Goal: Check status: Check status

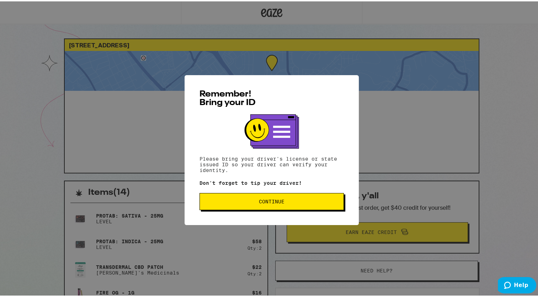
click at [279, 202] on span "Continue" at bounding box center [272, 199] width 26 height 5
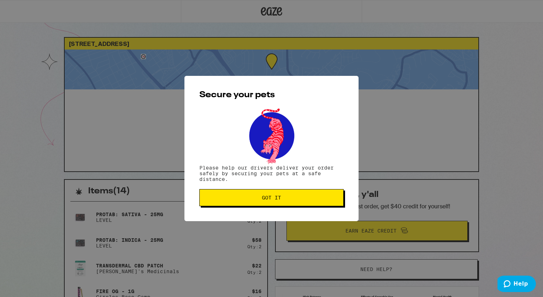
click at [279, 203] on button "Got it" at bounding box center [271, 197] width 144 height 17
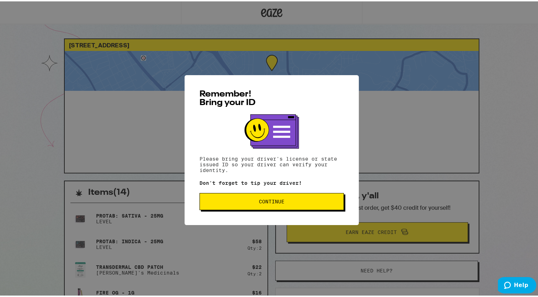
click at [279, 201] on span "Continue" at bounding box center [272, 199] width 26 height 5
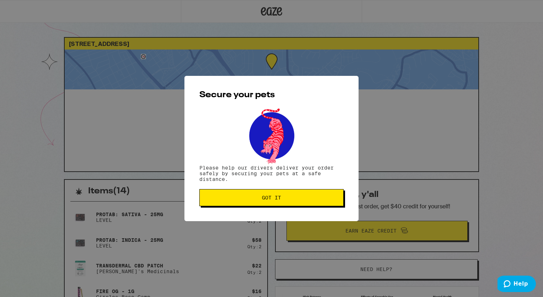
click at [279, 205] on button "Got it" at bounding box center [271, 197] width 144 height 17
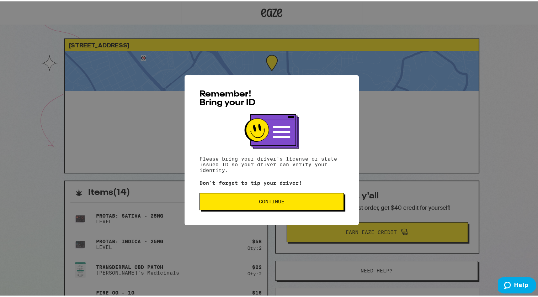
click at [276, 201] on span "Continue" at bounding box center [272, 199] width 26 height 5
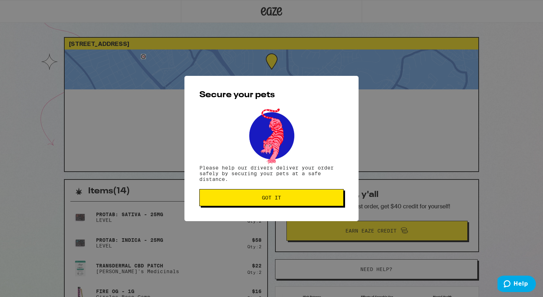
click at [276, 200] on span "Got it" at bounding box center [271, 197] width 19 height 5
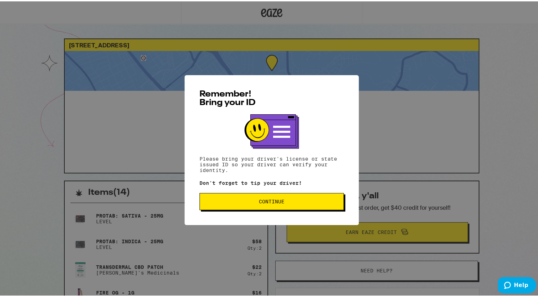
click at [262, 204] on button "Continue" at bounding box center [271, 199] width 144 height 17
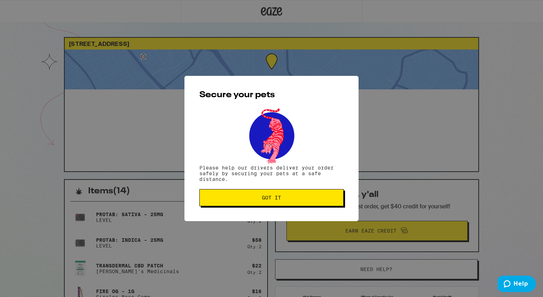
click at [262, 201] on button "Got it" at bounding box center [271, 197] width 144 height 17
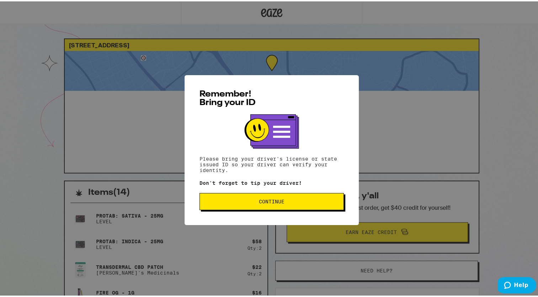
click at [262, 206] on button "Continue" at bounding box center [271, 199] width 144 height 17
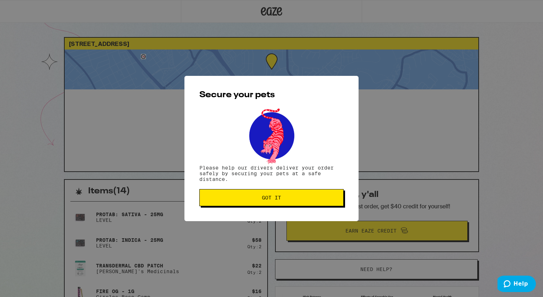
click at [265, 199] on span "Got it" at bounding box center [271, 197] width 19 height 5
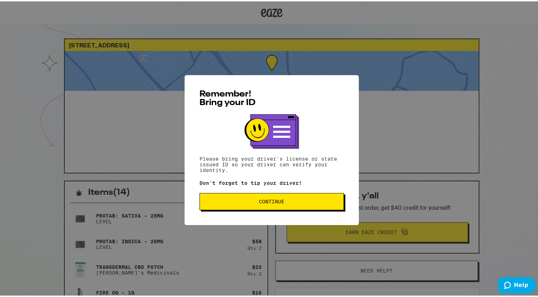
click at [276, 202] on span "Continue" at bounding box center [272, 199] width 26 height 5
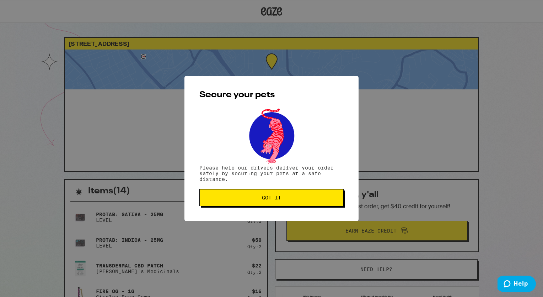
click at [289, 200] on span "Got it" at bounding box center [272, 197] width 132 height 5
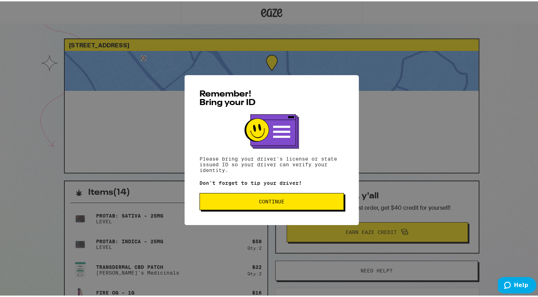
click at [277, 204] on button "Continue" at bounding box center [271, 199] width 144 height 17
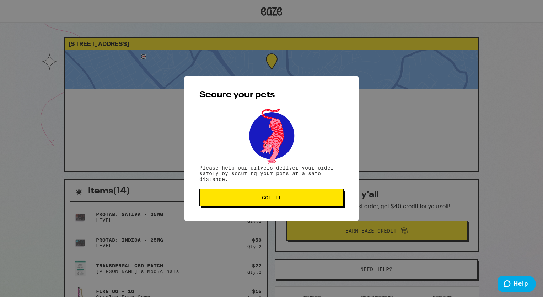
click at [274, 197] on span "Got it" at bounding box center [271, 197] width 19 height 5
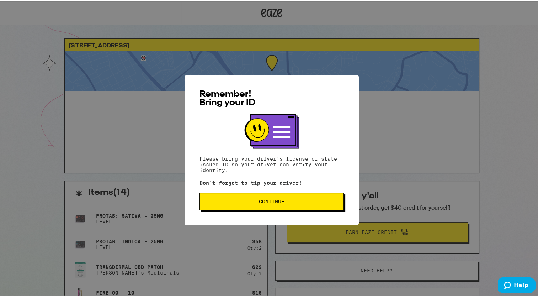
click at [284, 208] on button "Continue" at bounding box center [271, 199] width 144 height 17
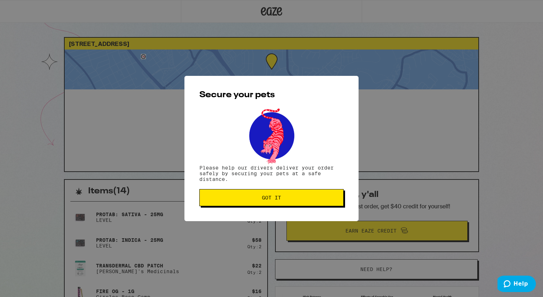
click at [276, 197] on span "Got it" at bounding box center [271, 197] width 19 height 5
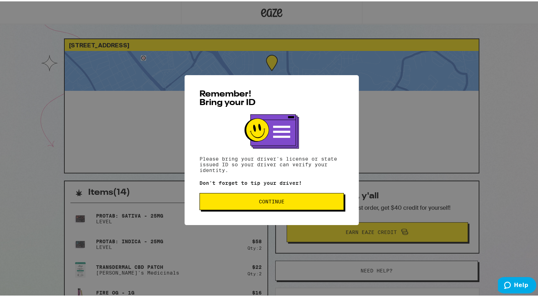
drag, startPoint x: 270, startPoint y: 199, endPoint x: 260, endPoint y: 169, distance: 32.3
click at [270, 199] on span "Continue" at bounding box center [272, 199] width 26 height 5
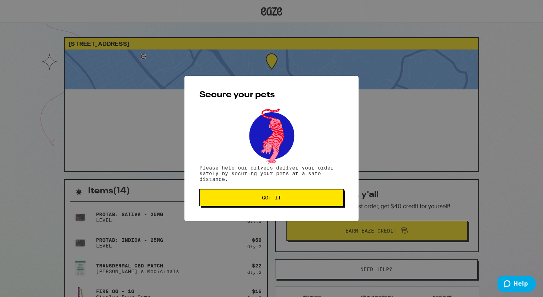
click at [273, 203] on button "Got it" at bounding box center [271, 197] width 144 height 17
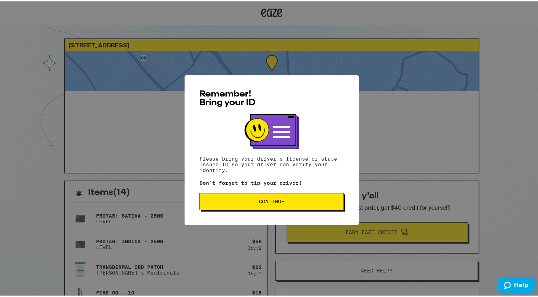
click at [269, 201] on span "Continue" at bounding box center [272, 199] width 26 height 5
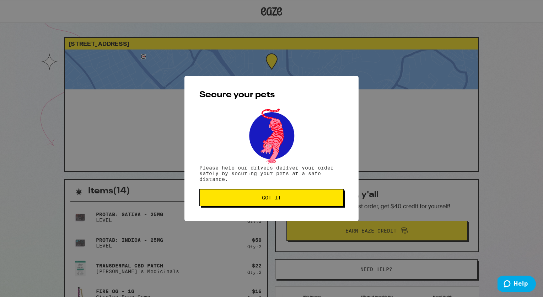
click at [269, 200] on span "Got it" at bounding box center [271, 197] width 19 height 5
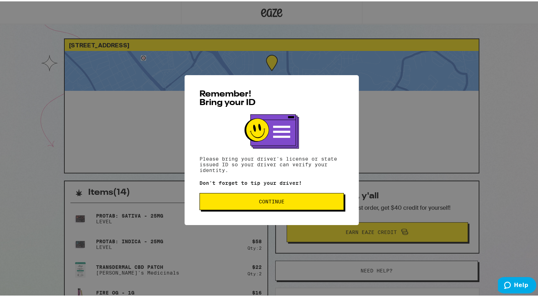
click at [251, 199] on span "Continue" at bounding box center [272, 199] width 132 height 5
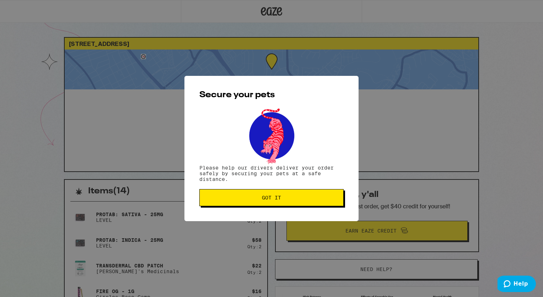
click at [251, 198] on span "Got it" at bounding box center [272, 197] width 132 height 5
